Goal: Answer question/provide support: Share knowledge or assist other users

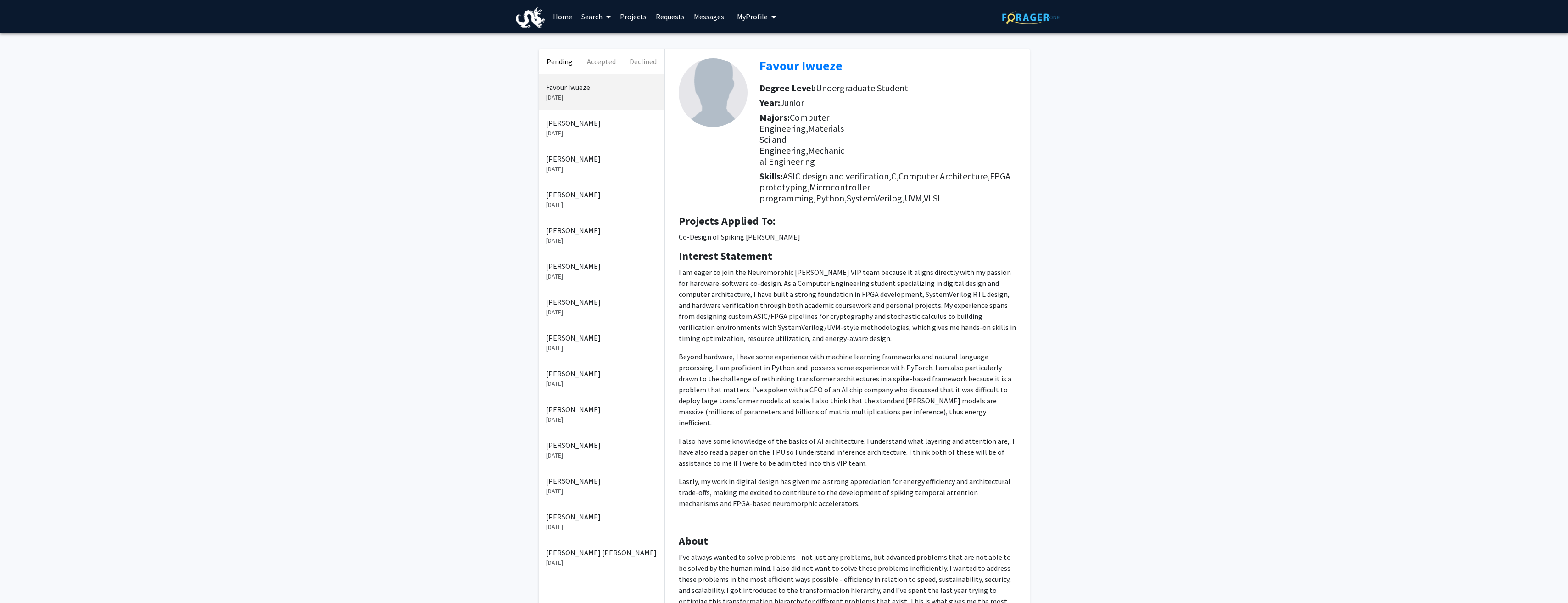
click at [564, 15] on link "Home" at bounding box center [562, 17] width 29 height 32
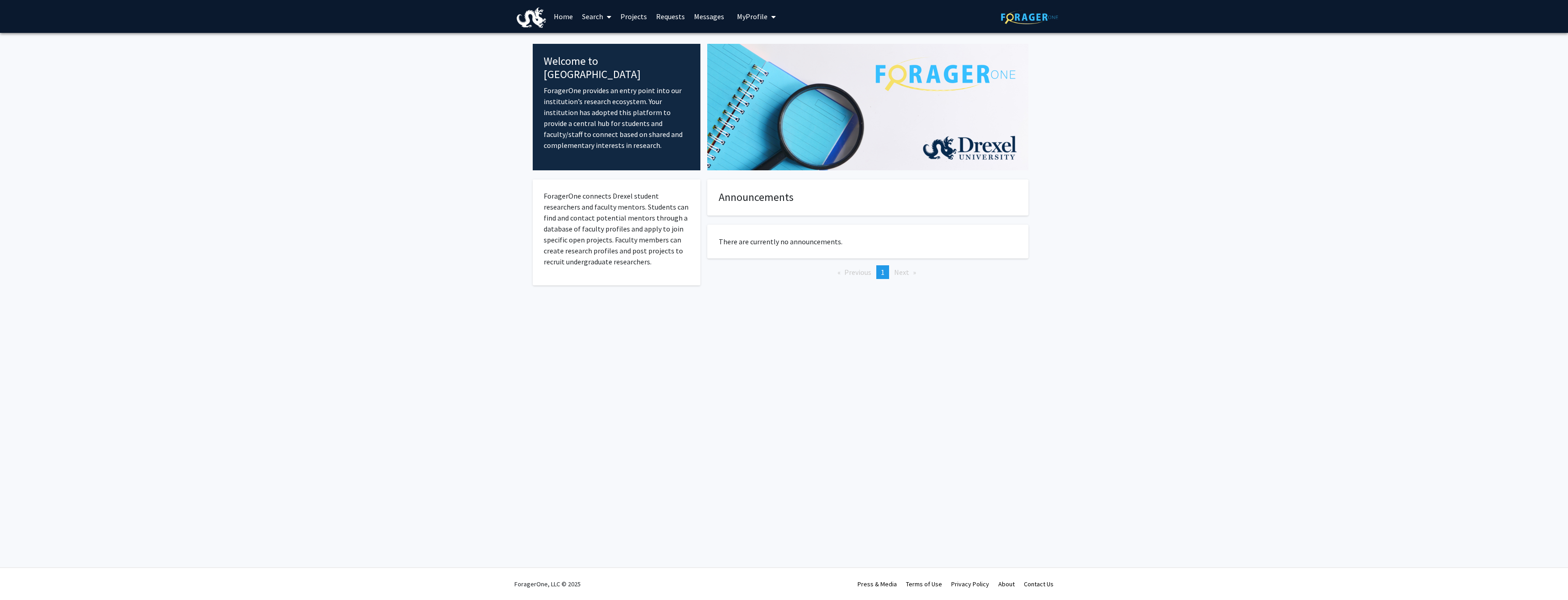
click at [633, 16] on link "Projects" at bounding box center [634, 16] width 36 height 32
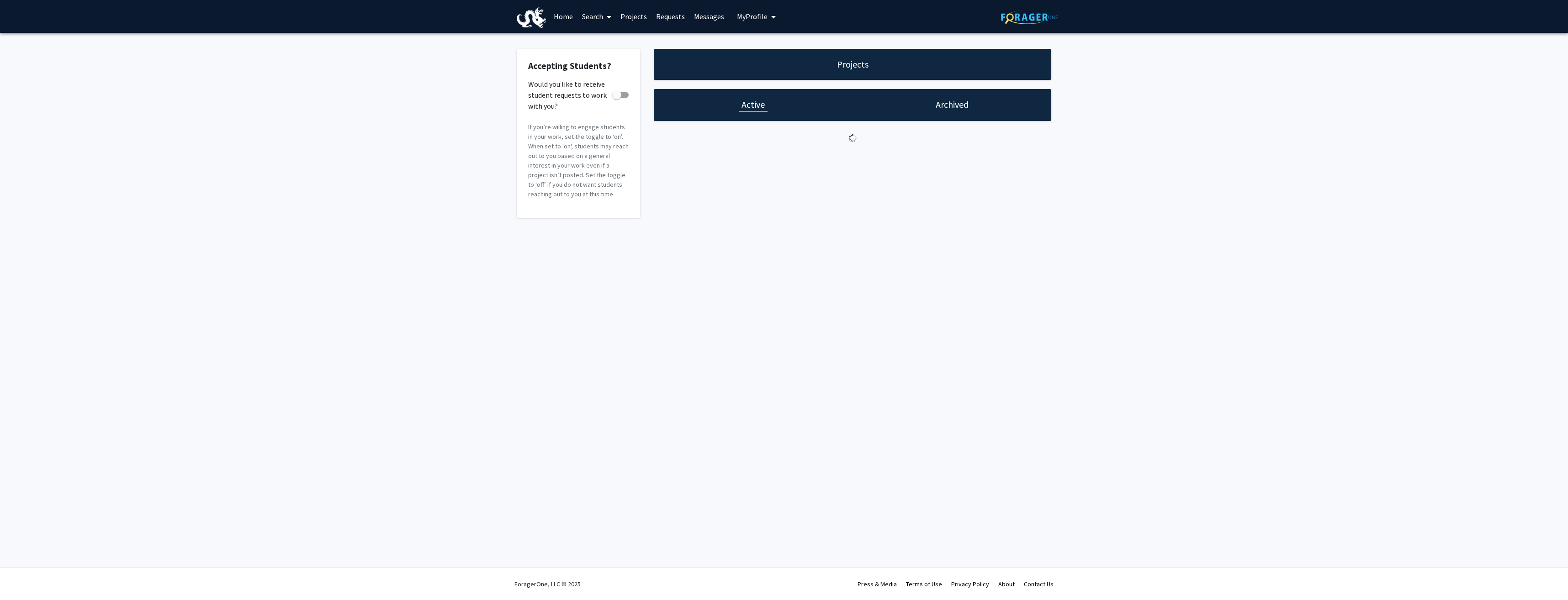
checkbox input "true"
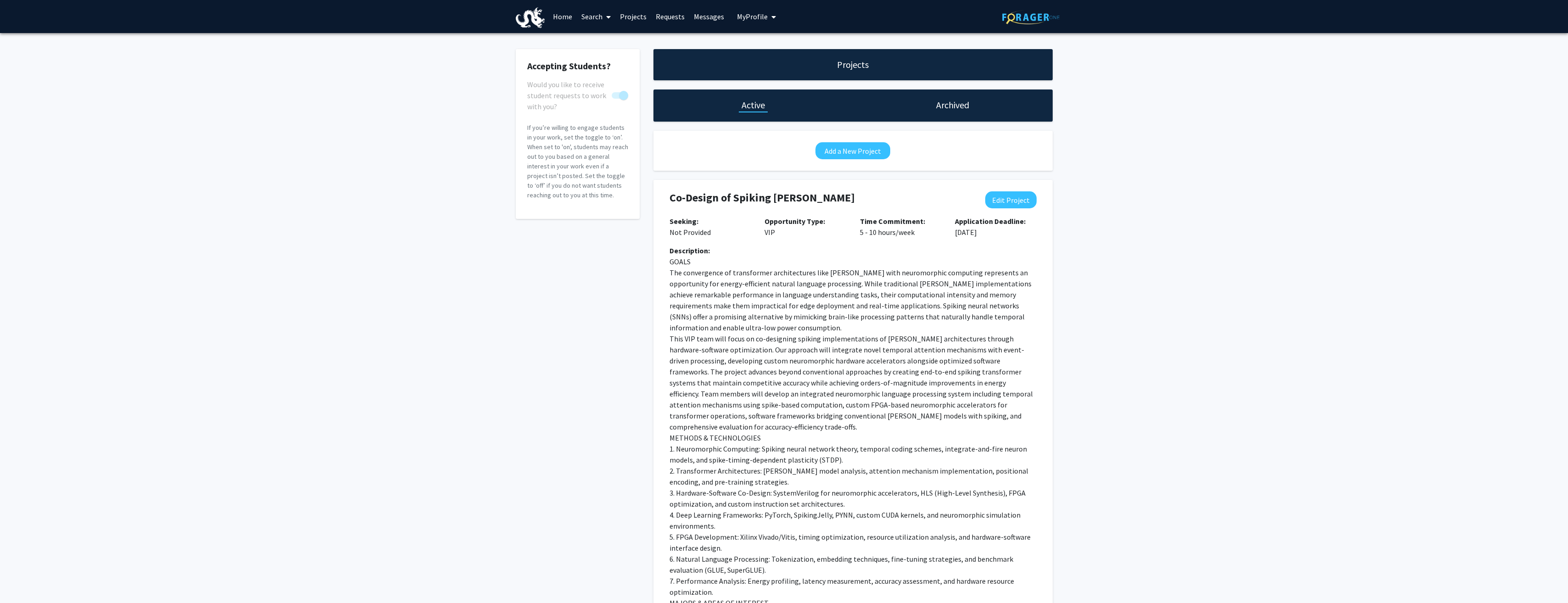
click at [668, 15] on link "Requests" at bounding box center [670, 17] width 38 height 32
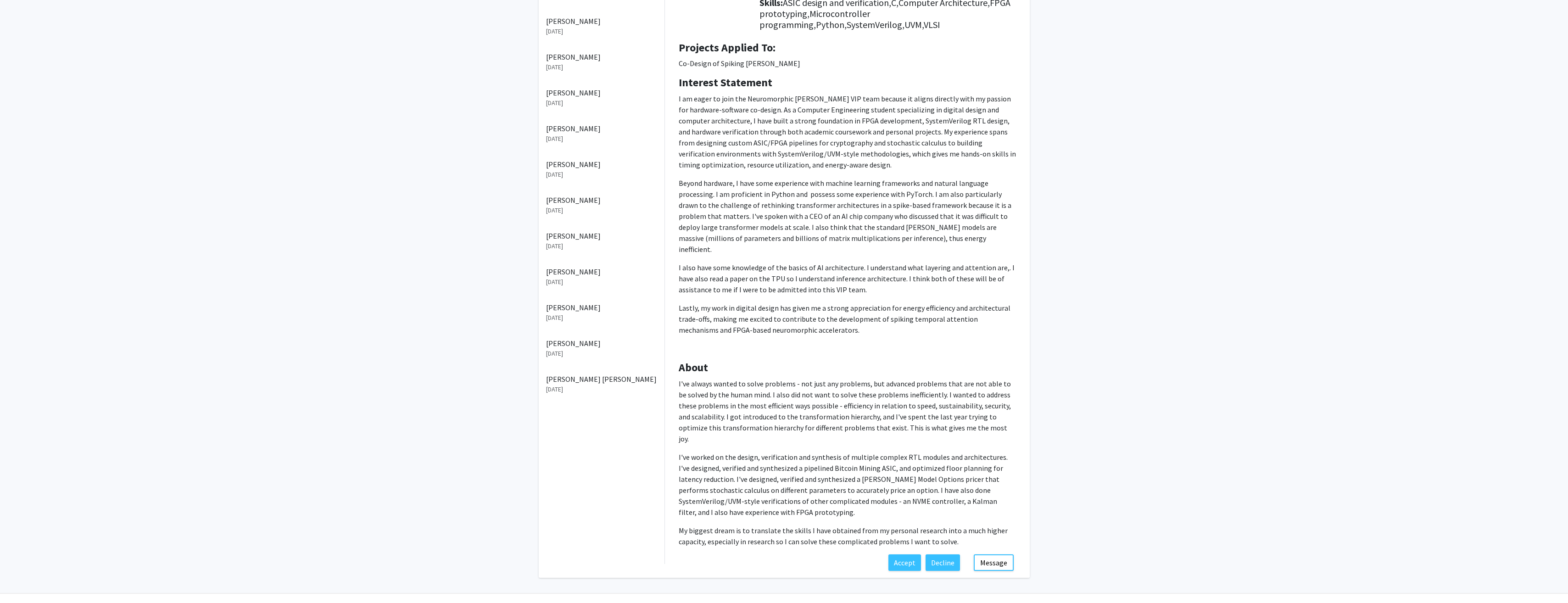
scroll to position [174, 0]
click at [900, 553] on button "Accept" at bounding box center [904, 561] width 32 height 17
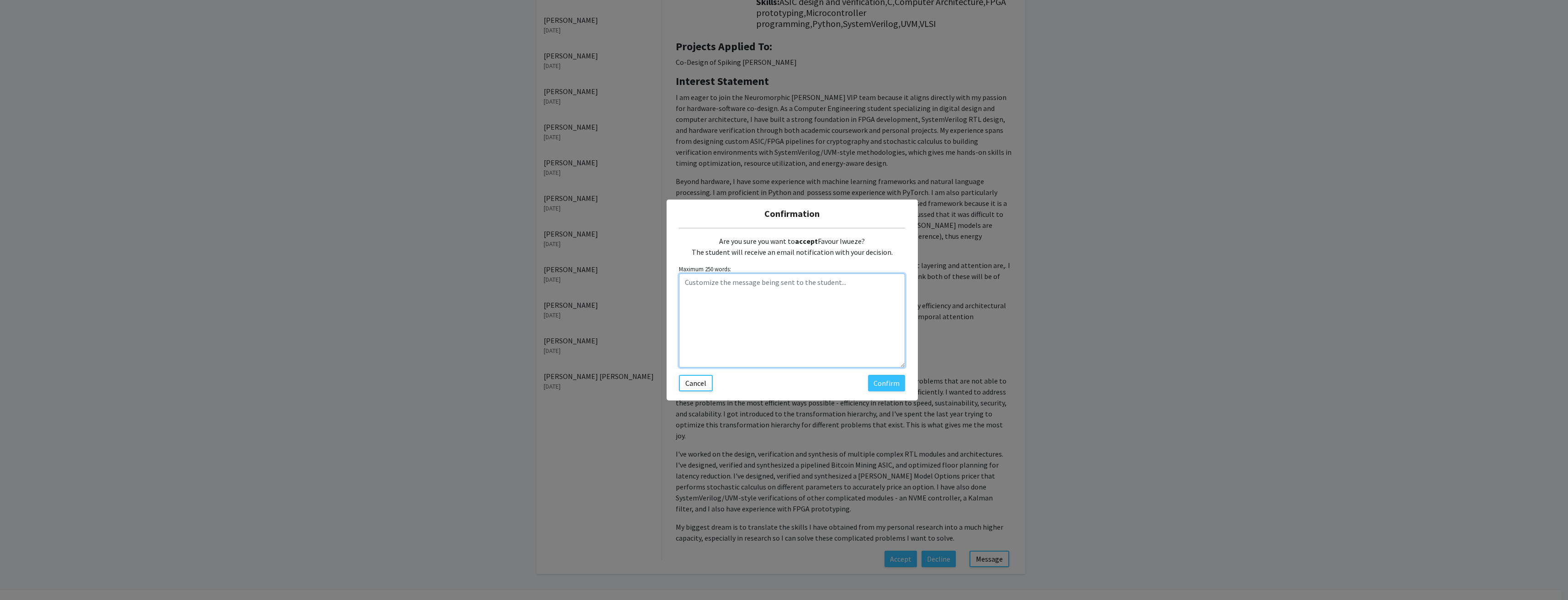
click at [709, 290] on textarea "Customize the message being sent to the student..." at bounding box center [792, 321] width 226 height 94
type textarea "Please register for the course."
click at [887, 387] on button "Confirm" at bounding box center [886, 383] width 37 height 16
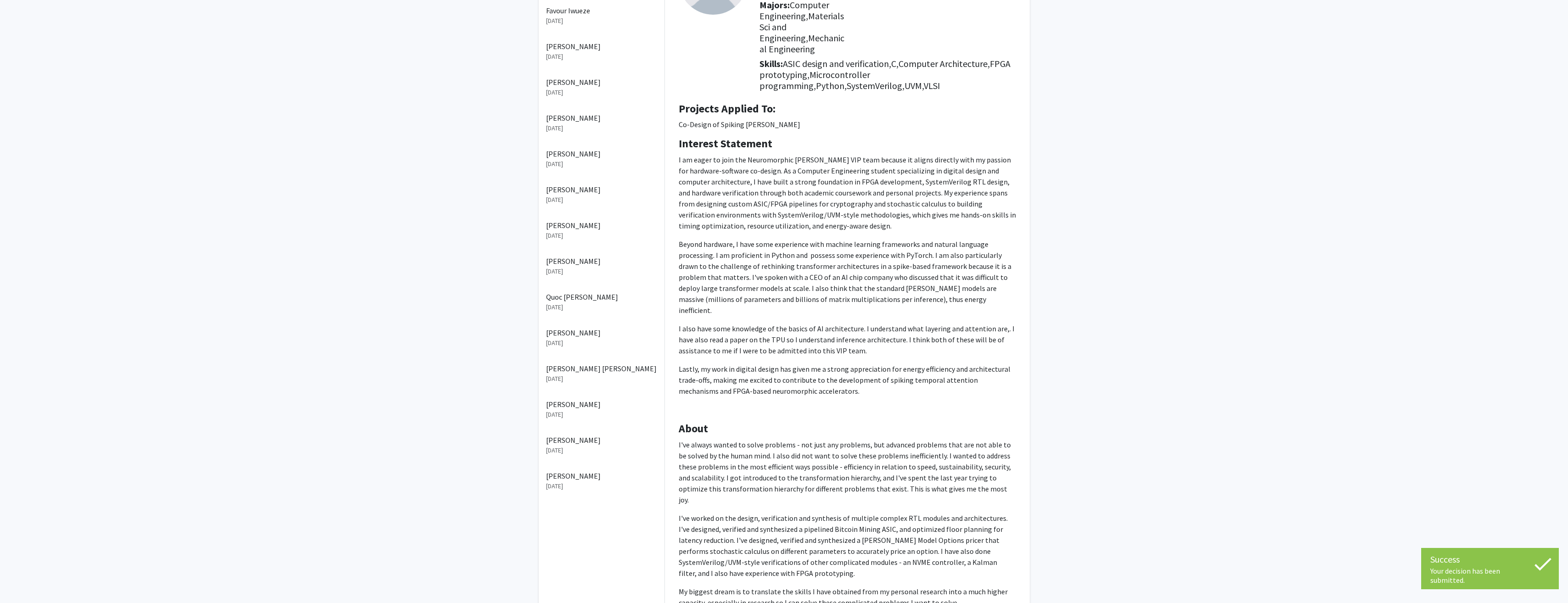
scroll to position [0, 0]
